Goal: Task Accomplishment & Management: Complete application form

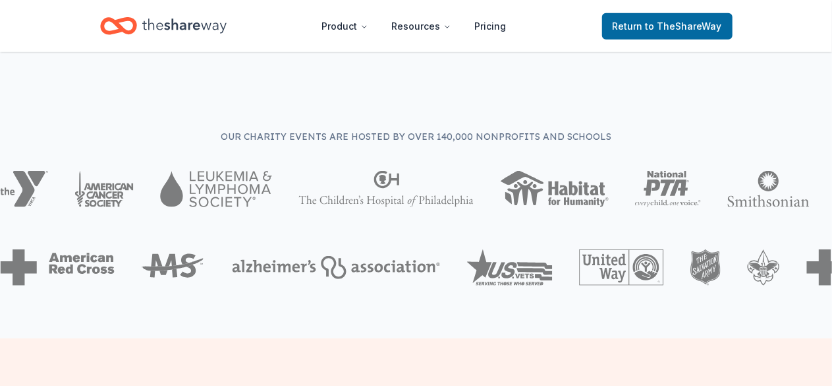
scroll to position [254, 0]
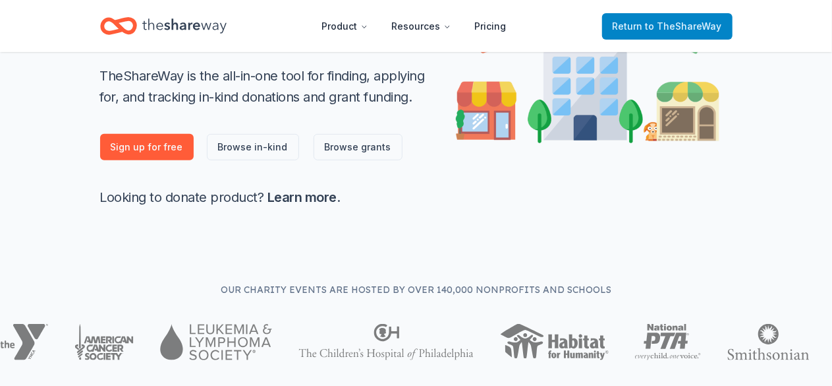
click at [638, 18] on span "Return to TheShareWay" at bounding box center [667, 26] width 109 height 16
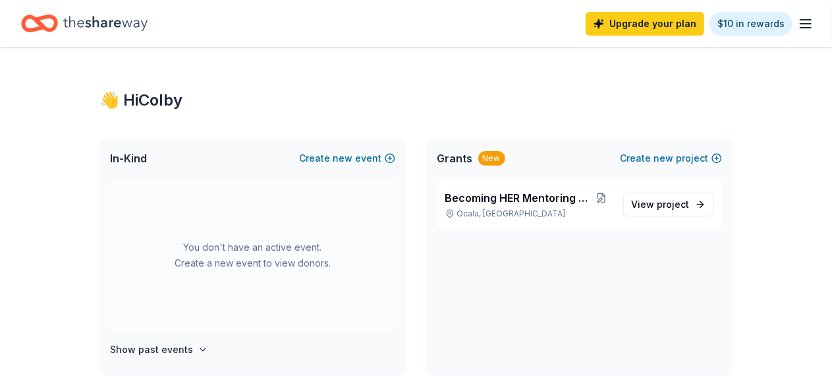
scroll to position [56, 0]
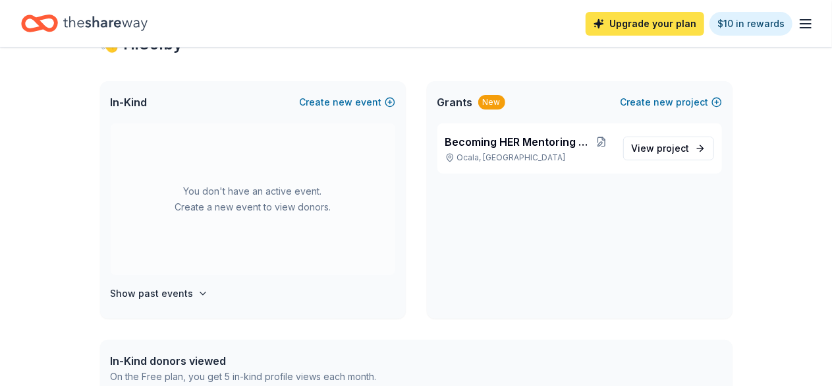
click at [674, 28] on link "Upgrade your plan" at bounding box center [645, 24] width 119 height 24
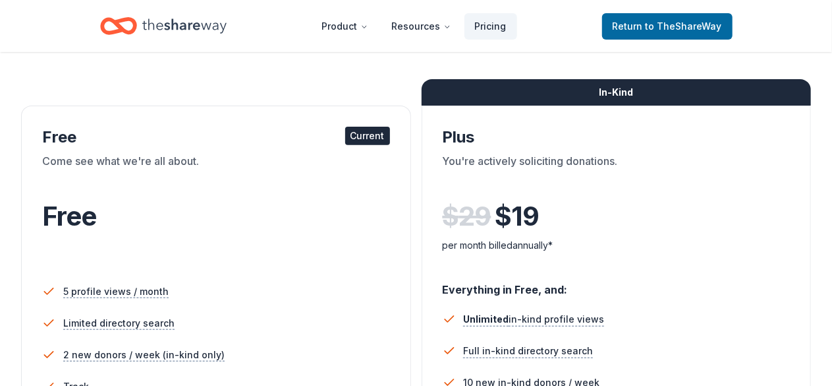
scroll to position [177, 0]
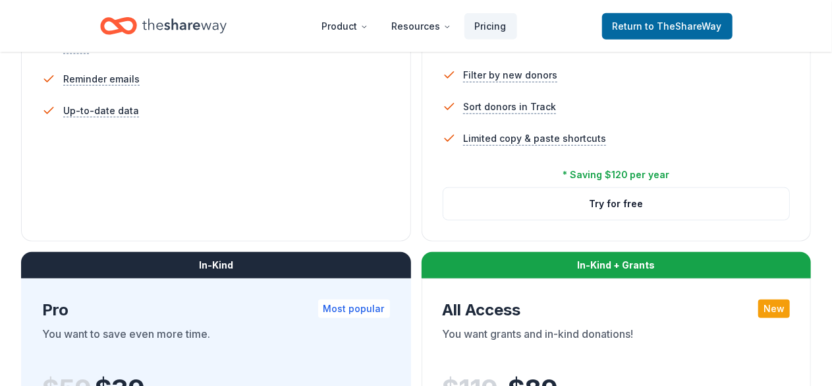
scroll to position [517, 0]
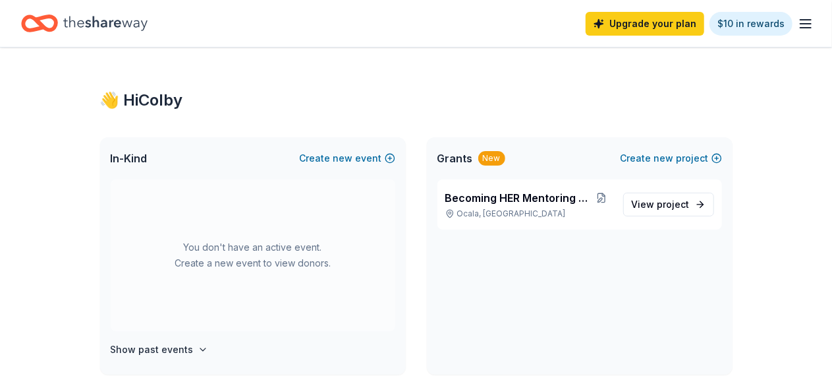
click at [801, 24] on icon "button" at bounding box center [806, 24] width 16 height 16
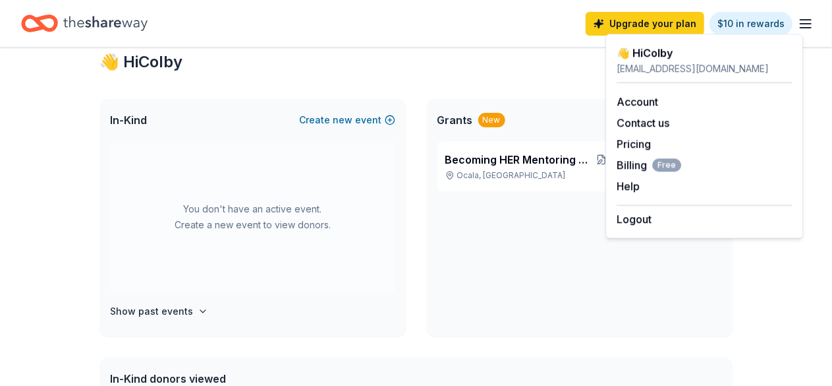
scroll to position [39, 0]
click at [556, 210] on div "Becoming HER Mentoring Program Ocala, FL View project" at bounding box center [580, 237] width 306 height 195
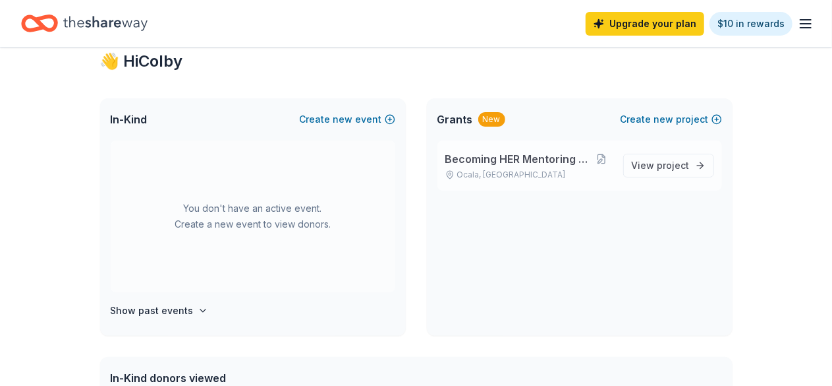
click at [527, 163] on span "Becoming HER Mentoring Program" at bounding box center [518, 159] width 146 height 16
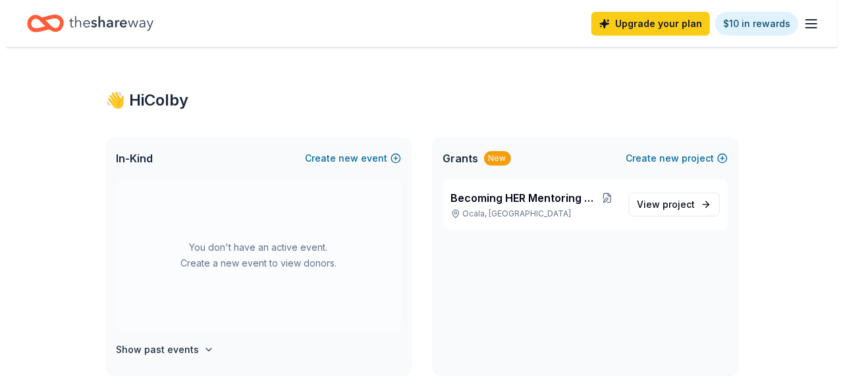
scroll to position [39, 0]
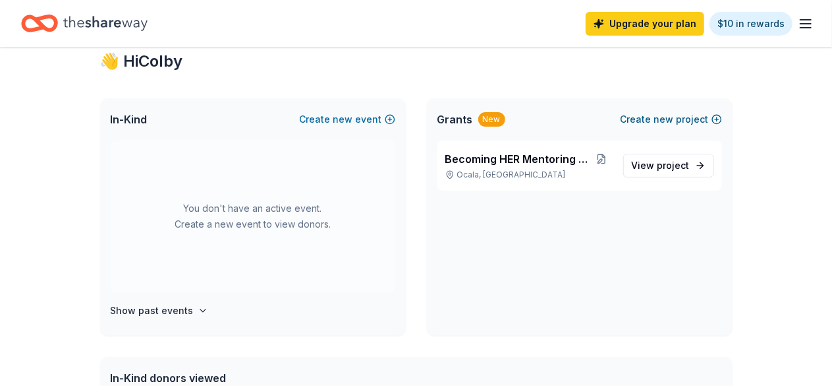
click at [676, 118] on button "Create new project" at bounding box center [671, 119] width 101 height 16
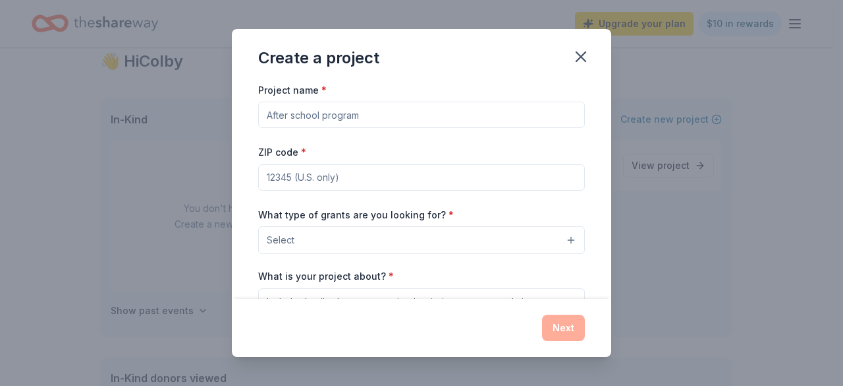
click at [411, 115] on input "Project name *" at bounding box center [421, 114] width 327 height 26
paste input "HER Holiday of Giving"
type input "HER Holiday of Giving"
click at [534, 179] on input "ZIP code *" at bounding box center [421, 177] width 327 height 26
type input "34476"
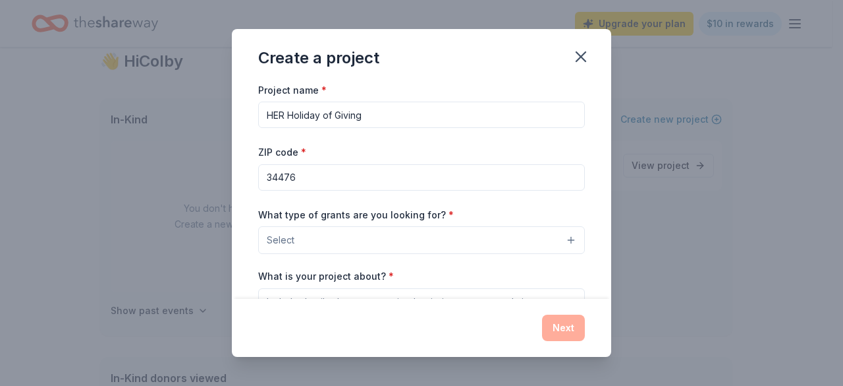
scroll to position [64, 0]
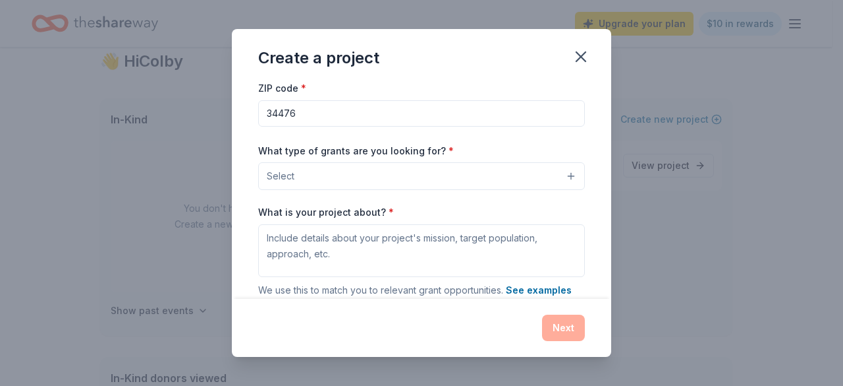
click at [368, 168] on button "Select" at bounding box center [421, 176] width 327 height 28
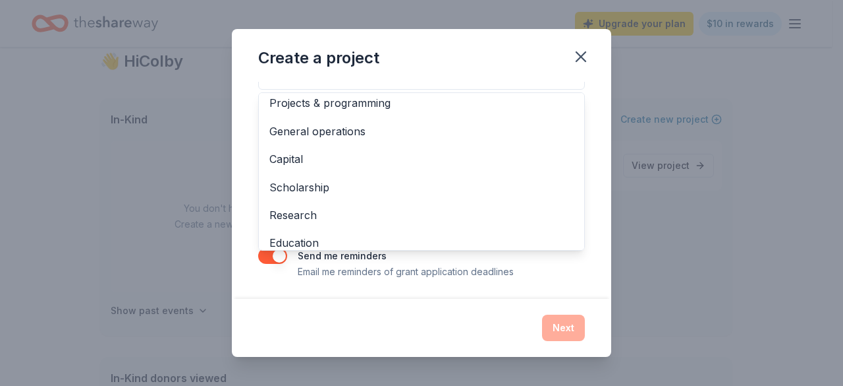
scroll to position [0, 0]
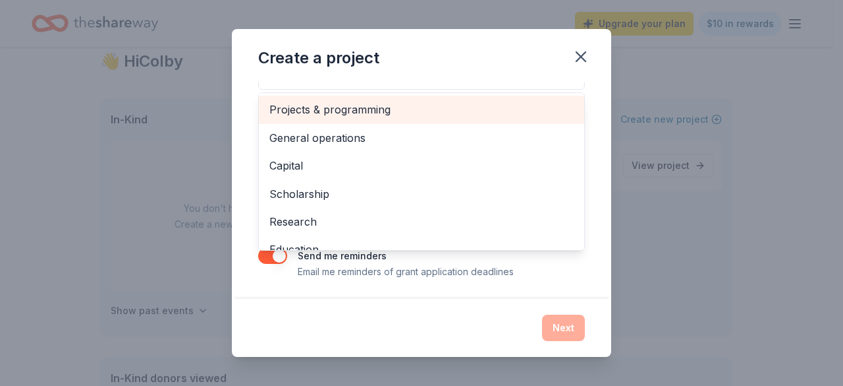
click at [384, 110] on span "Projects & programming" at bounding box center [422, 109] width 304 height 17
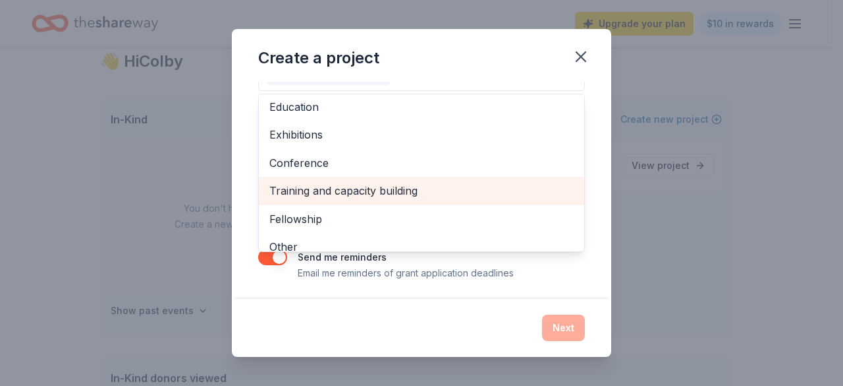
scroll to position [127, 0]
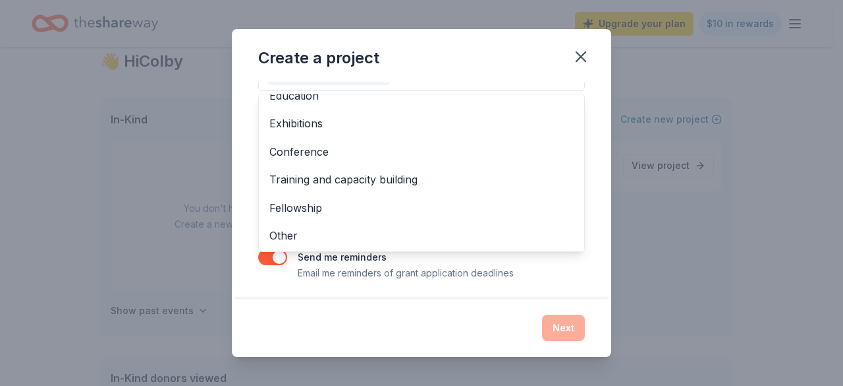
click at [389, 326] on div "Create a project Project name * HER Holiday of Giving ZIP code * 34476 What typ…" at bounding box center [422, 193] width 380 height 328
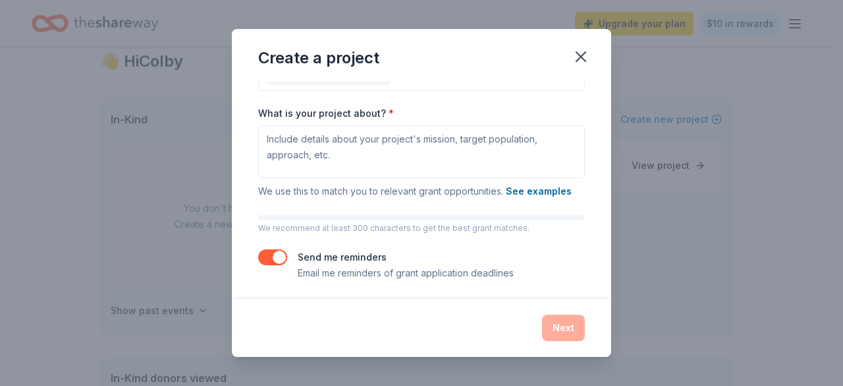
scroll to position [144, 0]
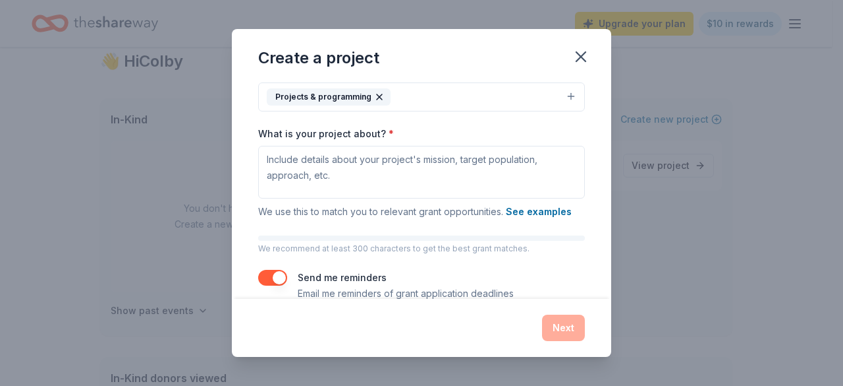
click at [411, 98] on button "Projects & programming" at bounding box center [421, 96] width 327 height 29
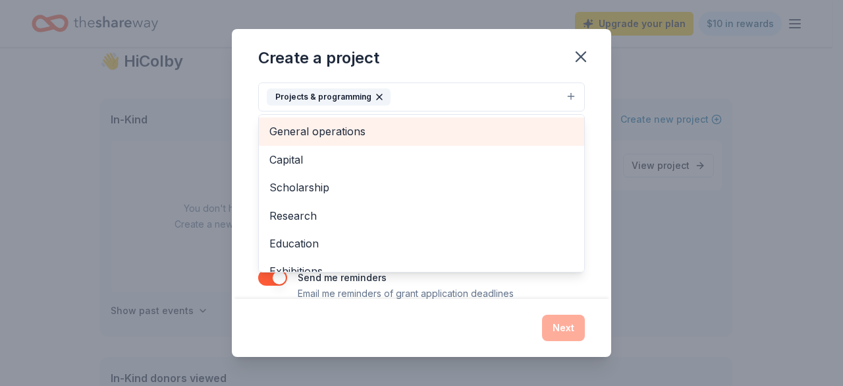
click at [403, 127] on span "General operations" at bounding box center [422, 131] width 304 height 17
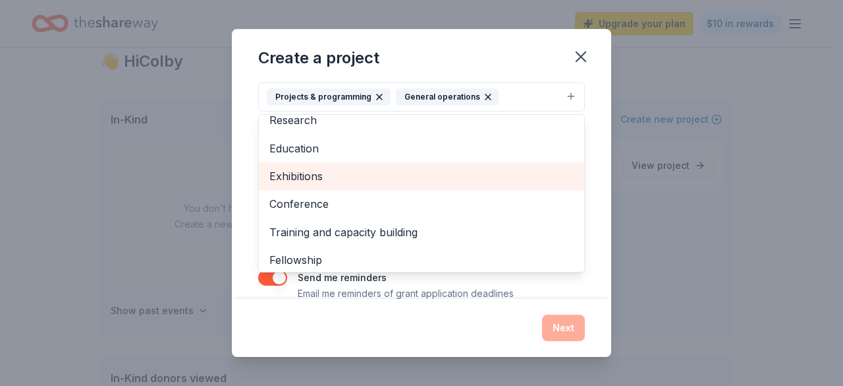
scroll to position [99, 0]
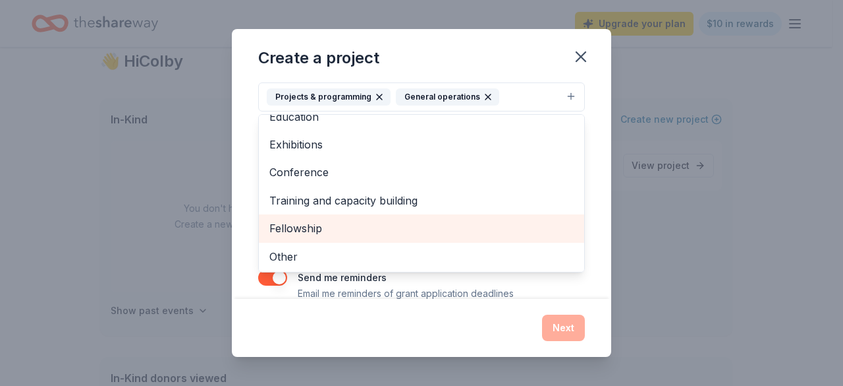
click at [357, 230] on span "Fellowship" at bounding box center [422, 227] width 304 height 17
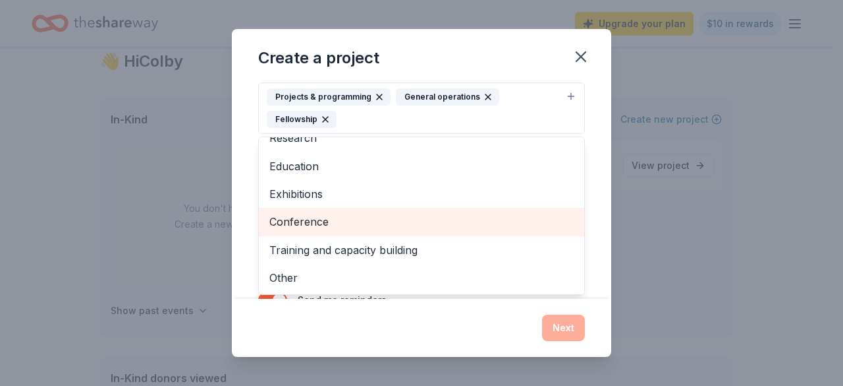
scroll to position [71, 0]
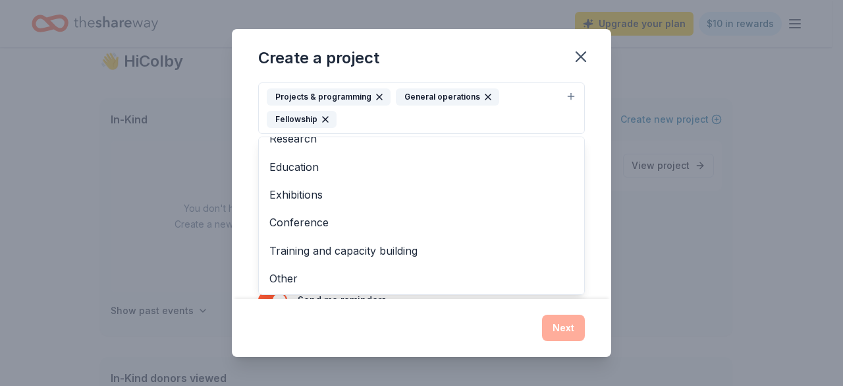
click at [247, 245] on div "Project name * HER Holiday of Giving ZIP code * 34476 What type of grants are y…" at bounding box center [422, 190] width 380 height 217
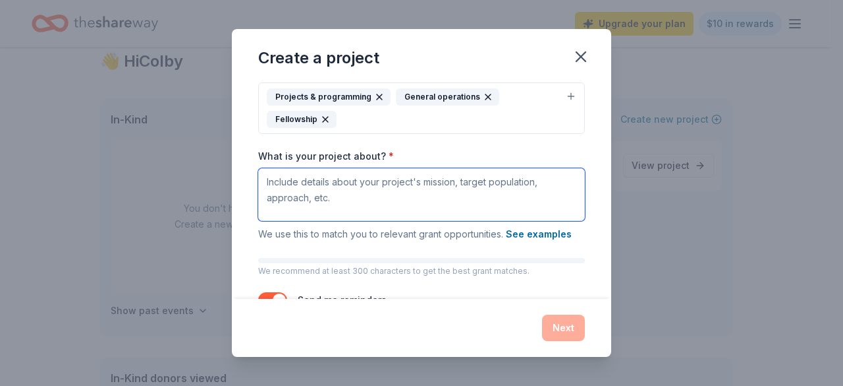
drag, startPoint x: 315, startPoint y: 185, endPoint x: 652, endPoint y: -55, distance: 413.4
click at [652, 0] on html "Upgrade your plan $10 in rewards 👋 Hi Colby In-Kind Create new event You don't …" at bounding box center [421, 154] width 843 height 386
drag, startPoint x: 370, startPoint y: 204, endPoint x: 256, endPoint y: 180, distance: 117.1
click at [256, 180] on div "Project name * HER Holiday of Giving ZIP code * 34476 What type of grants are y…" at bounding box center [422, 190] width 380 height 217
drag, startPoint x: 266, startPoint y: 179, endPoint x: 351, endPoint y: 201, distance: 87.1
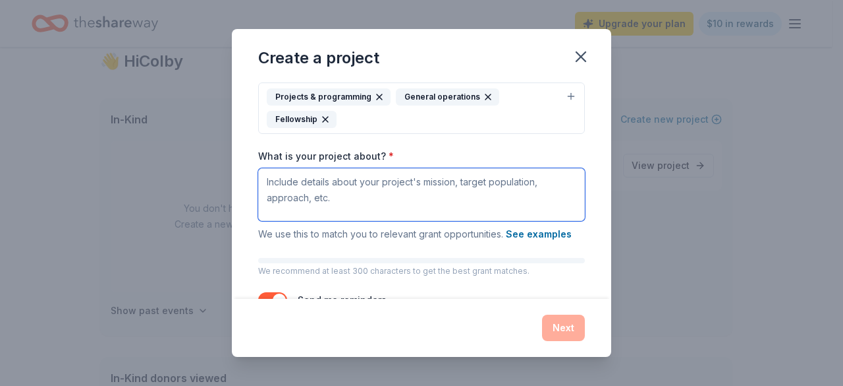
click at [351, 201] on textarea "What is your project about? *" at bounding box center [421, 194] width 327 height 53
click at [476, 192] on textarea "What is your project about? *" at bounding box center [421, 194] width 327 height 53
paste textarea "Mission The mission of the HER Holiday of Giving project is to empower young gi…"
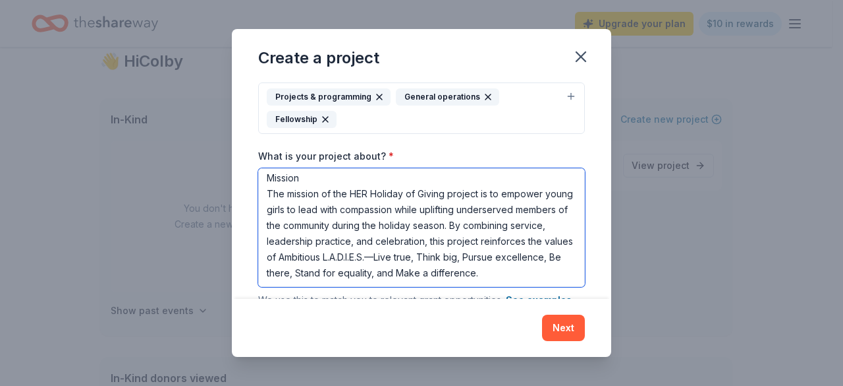
scroll to position [0, 0]
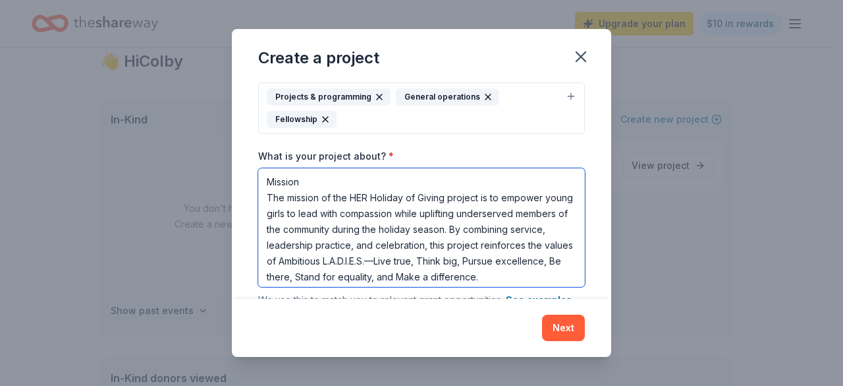
drag, startPoint x: 476, startPoint y: 192, endPoint x: 266, endPoint y: 181, distance: 210.5
click at [266, 181] on textarea "Mission The mission of the HER Holiday of Giving project is to empower young gi…" at bounding box center [421, 227] width 327 height 119
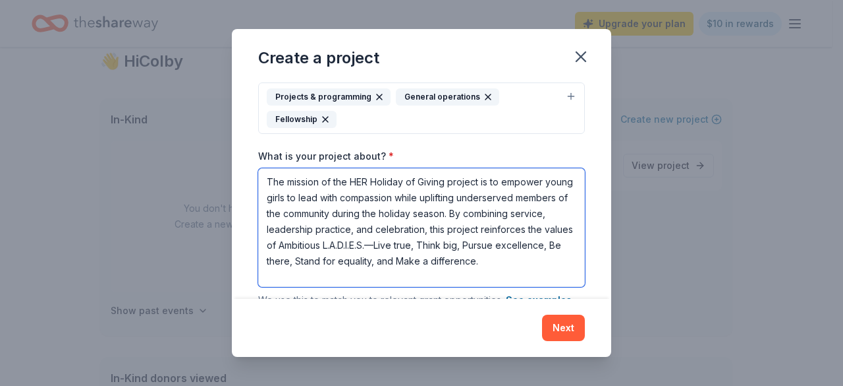
scroll to position [3, 0]
click at [507, 239] on textarea "The mission of the HER Holiday of Giving project is to empower young girls to l…" at bounding box center [421, 227] width 327 height 119
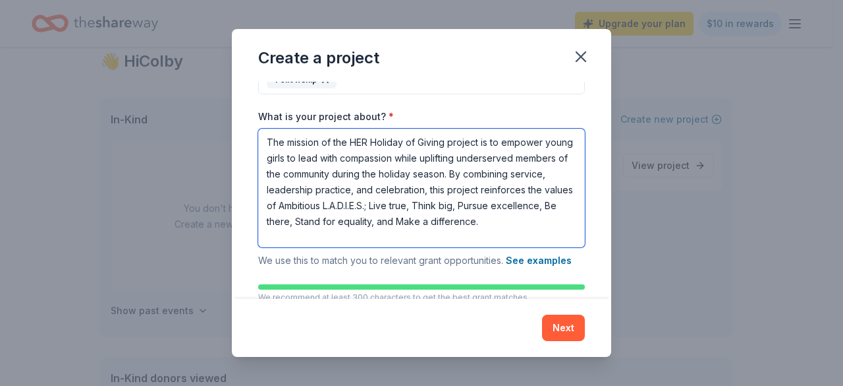
scroll to position [186, 0]
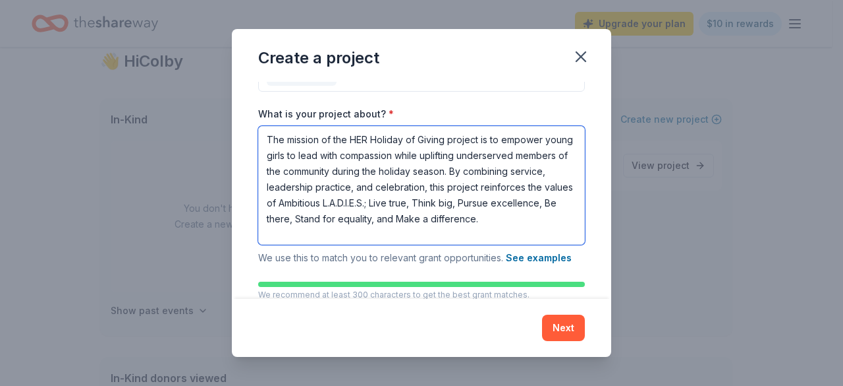
click at [530, 237] on textarea "The mission of the HER Holiday of Giving project is to empower young girls to l…" at bounding box center [421, 185] width 327 height 119
paste textarea "Girls ages 8–18 who are participants in the Ambitious L.A.D.I.E.S. Becoming HER…"
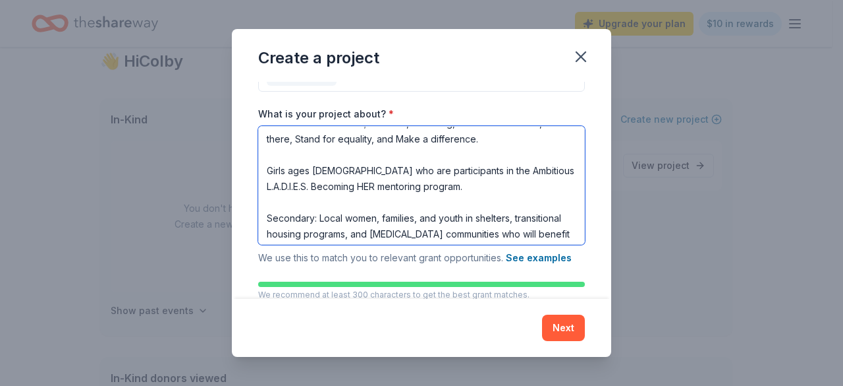
scroll to position [80, 0]
click at [440, 200] on textarea "The mission of the HER Holiday of Giving project is to empower young girls to l…" at bounding box center [421, 185] width 327 height 119
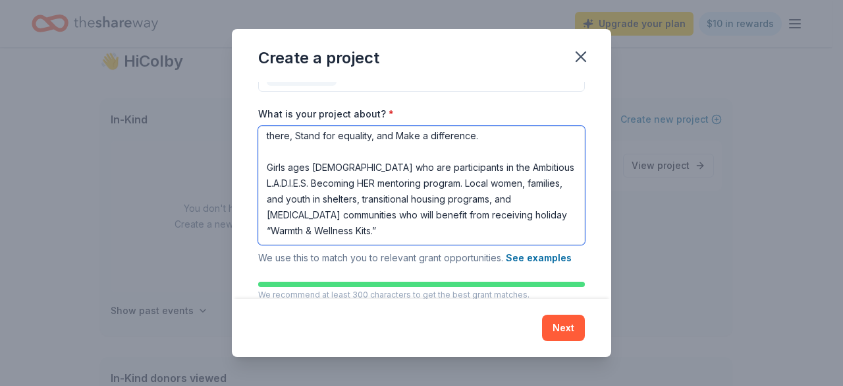
scroll to position [98, 0]
click at [415, 233] on textarea "The mission of the HER Holiday of Giving project is to empower young girls to l…" at bounding box center [421, 185] width 327 height 119
paste textarea "The project uses a leadership-through-service model where mentees actively plan…"
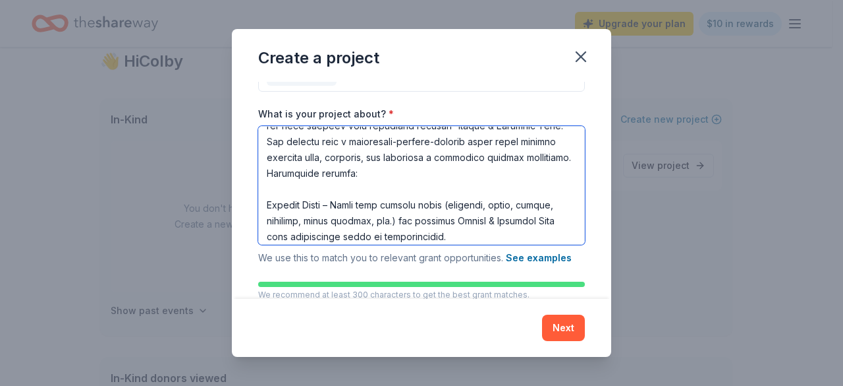
scroll to position [173, 0]
click at [397, 154] on textarea "What is your project about? *" at bounding box center [421, 185] width 327 height 119
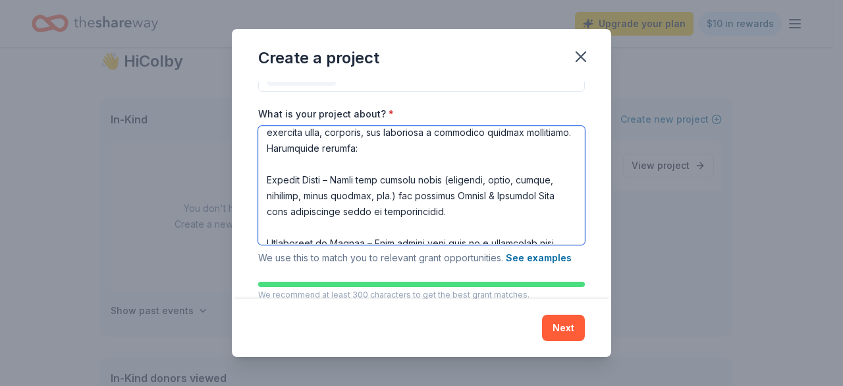
scroll to position [215, 0]
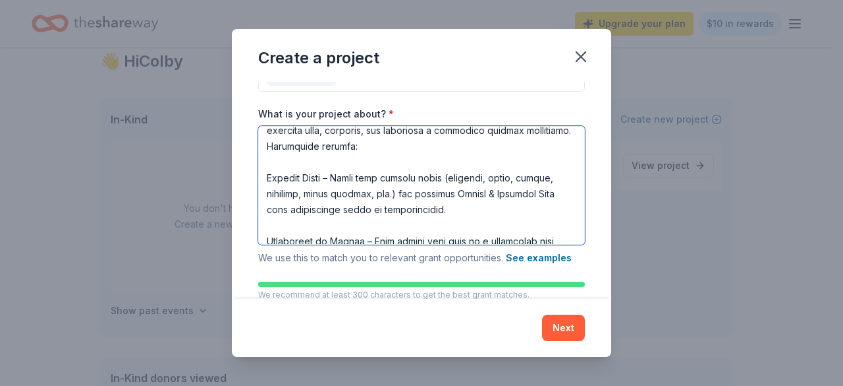
click at [344, 173] on textarea "What is your project about? *" at bounding box center [421, 185] width 327 height 119
click at [348, 198] on textarea "What is your project about? *" at bounding box center [421, 185] width 327 height 119
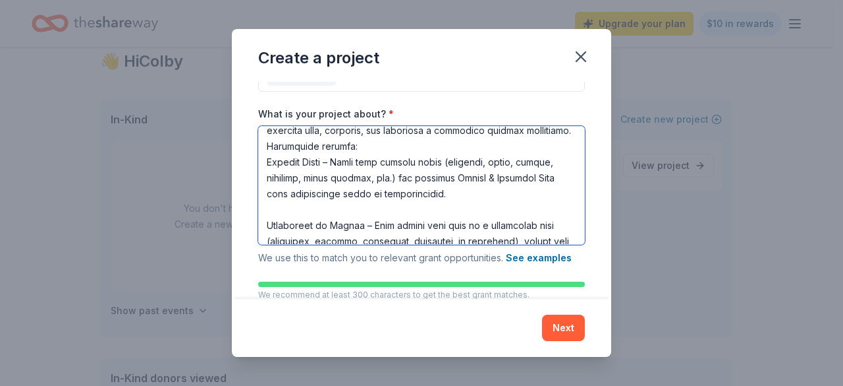
click at [349, 181] on textarea "What is your project about? *" at bounding box center [421, 185] width 327 height 119
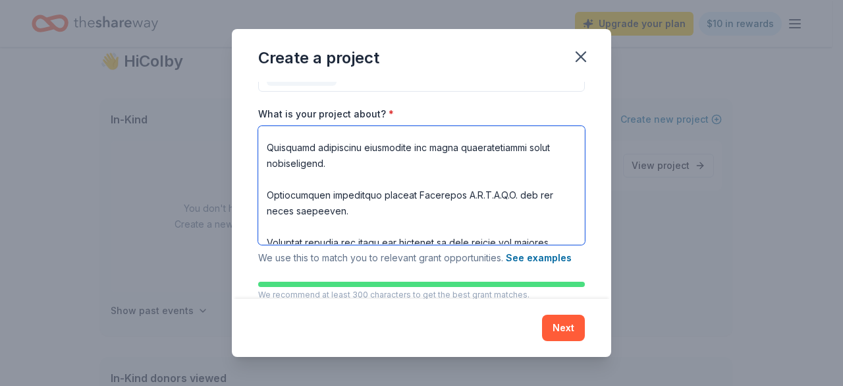
scroll to position [483, 0]
click at [385, 185] on textarea "What is your project about? *" at bounding box center [421, 185] width 327 height 119
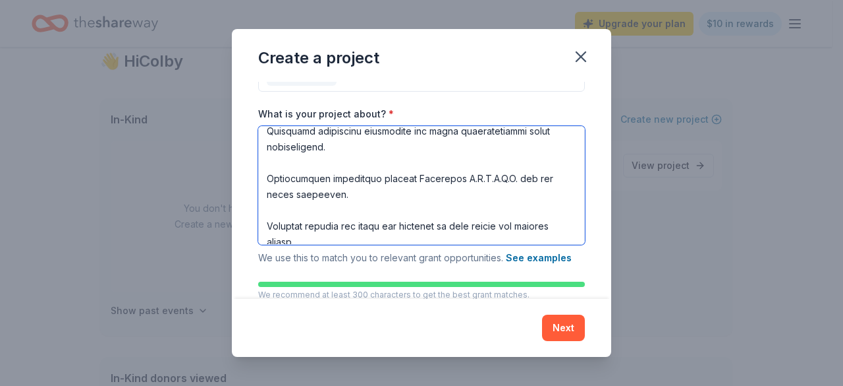
click at [380, 221] on textarea "What is your project about? *" at bounding box center [421, 185] width 327 height 119
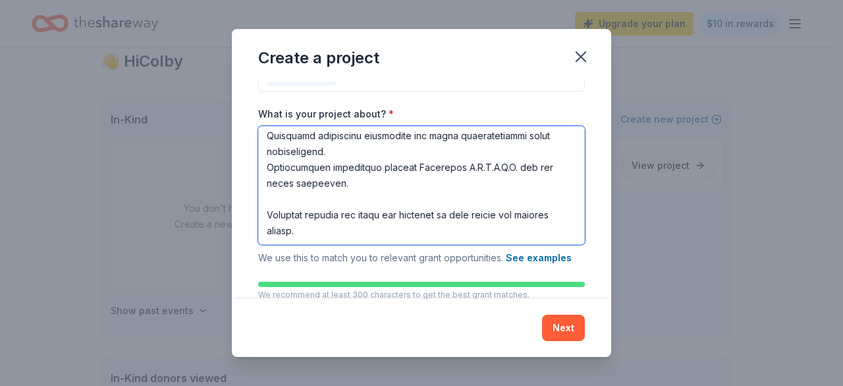
scroll to position [522, 0]
click at [376, 213] on textarea "What is your project about? *" at bounding box center [421, 185] width 327 height 119
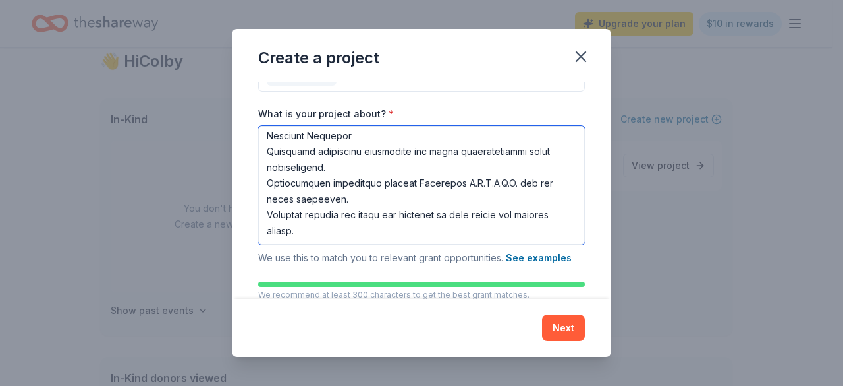
scroll to position [525, 0]
type textarea "The mission of the HER Holiday of Giving project is to empower young girls to l…"
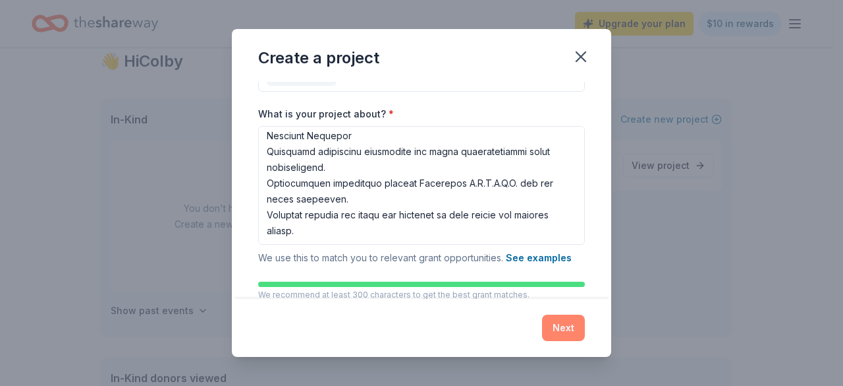
click at [555, 328] on button "Next" at bounding box center [563, 327] width 43 height 26
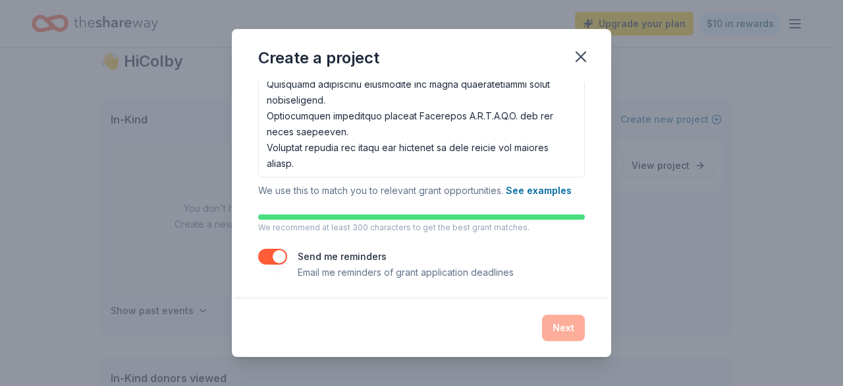
click at [568, 328] on div "Next" at bounding box center [421, 327] width 327 height 26
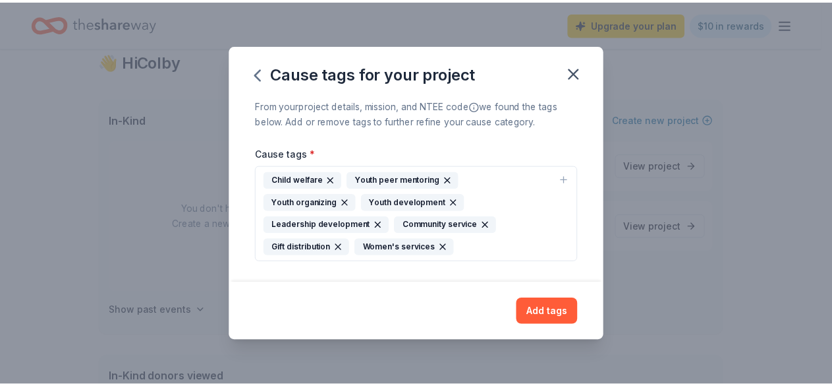
scroll to position [0, 0]
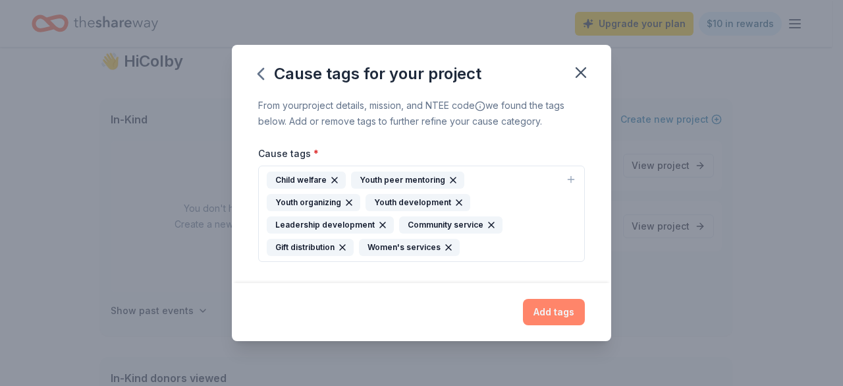
click at [555, 312] on button "Add tags" at bounding box center [554, 312] width 62 height 26
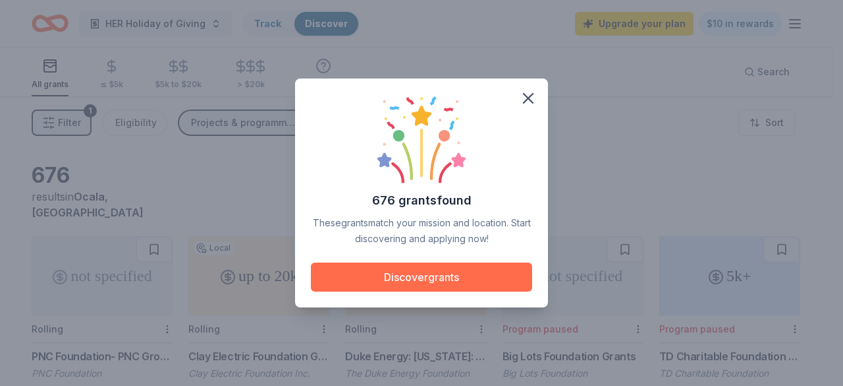
click at [458, 285] on button "Discover grants" at bounding box center [421, 276] width 221 height 29
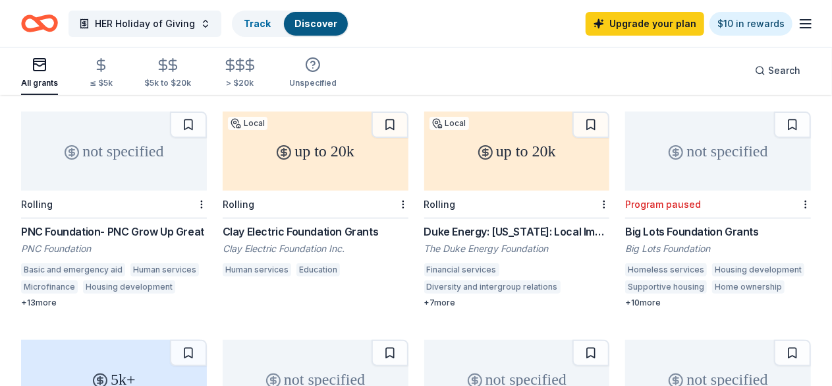
scroll to position [118, 0]
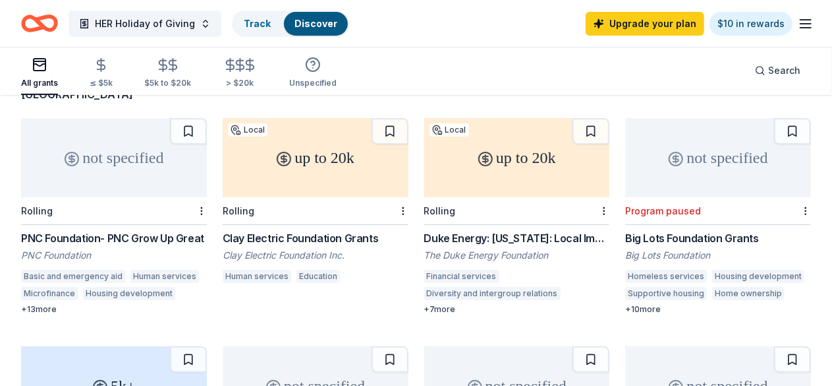
click at [125, 230] on div "PNC Foundation- PNC Grow Up Great" at bounding box center [114, 238] width 186 height 16
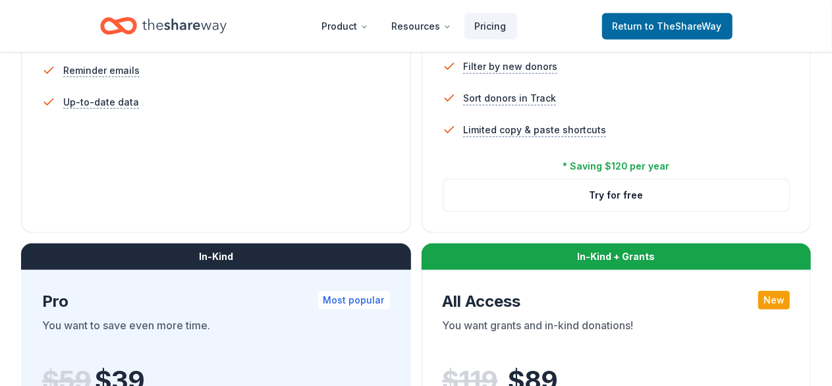
scroll to position [526, 0]
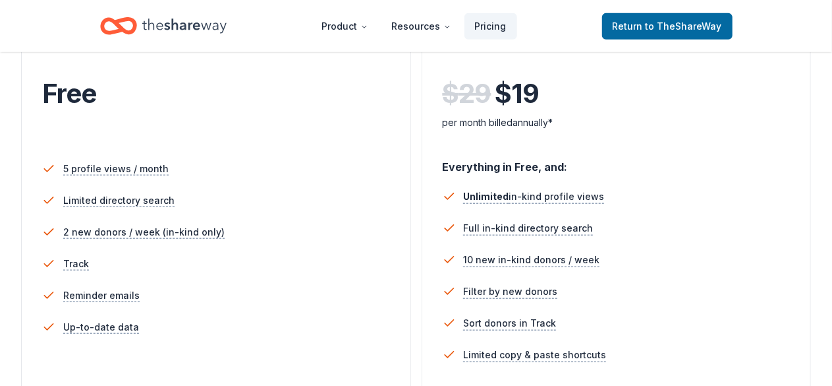
scroll to position [299, 0]
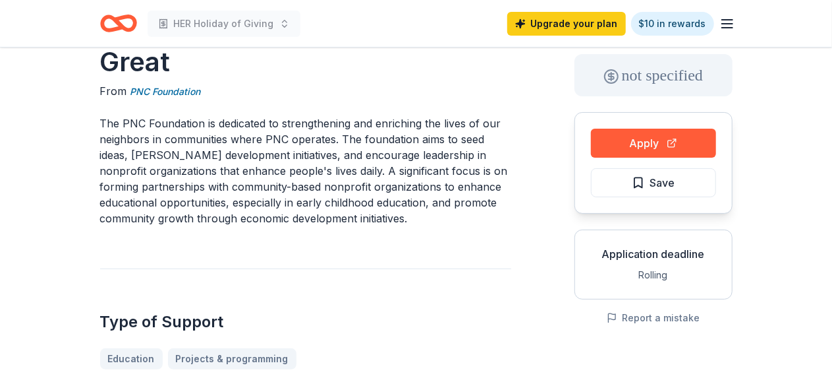
scroll to position [67, 0]
click at [629, 139] on button "Apply" at bounding box center [653, 143] width 125 height 29
